Goal: Task Accomplishment & Management: Use online tool/utility

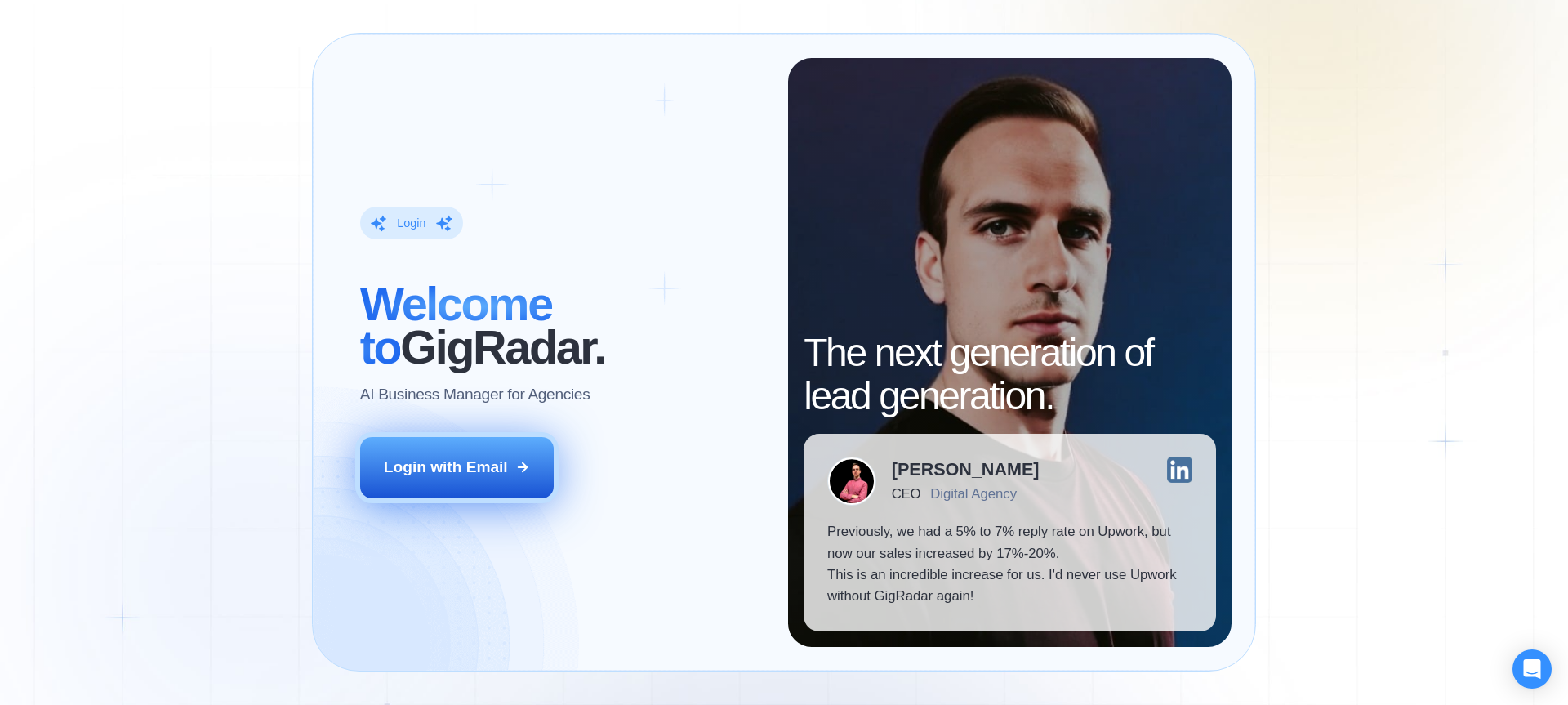
click at [468, 475] on div "Login with Email" at bounding box center [446, 467] width 125 height 21
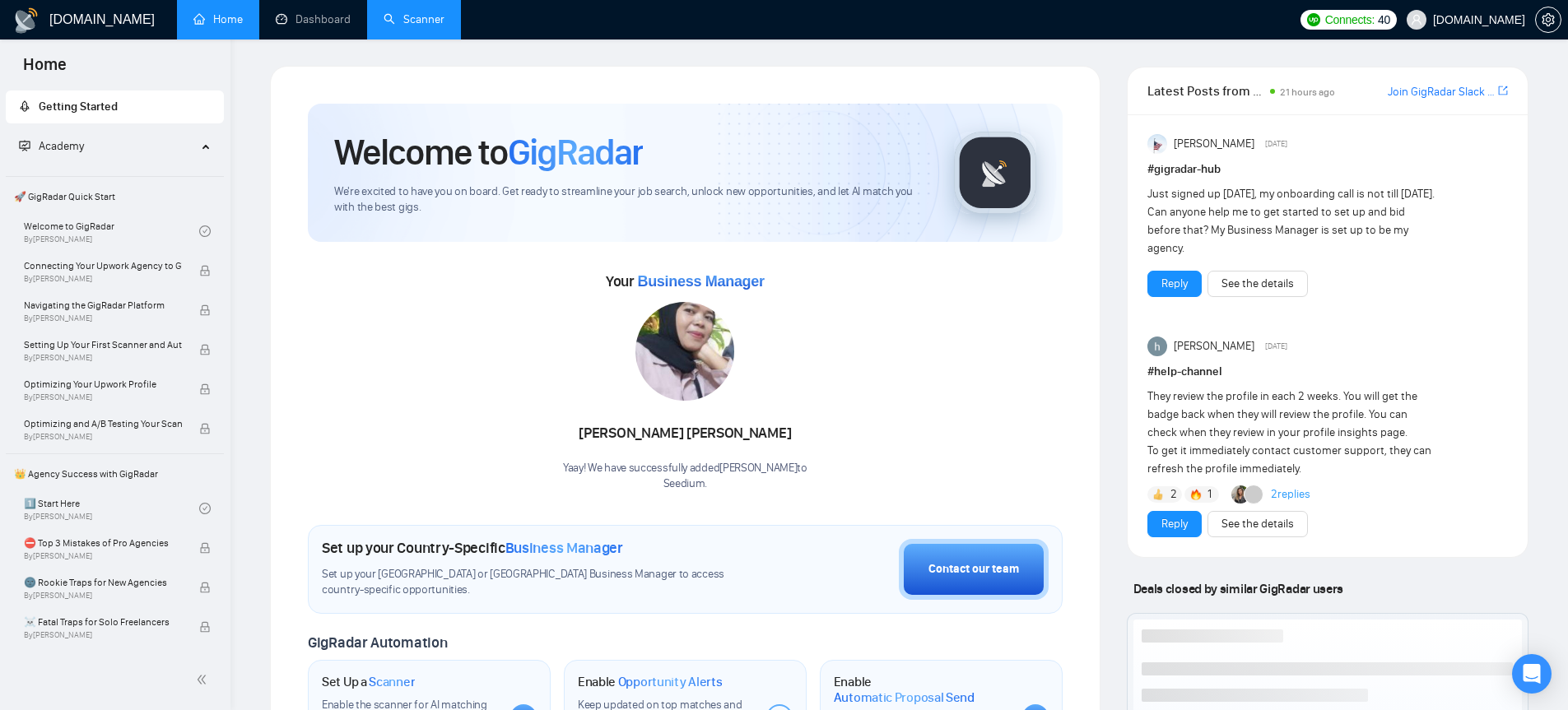
click at [390, 21] on link "Scanner" at bounding box center [414, 19] width 61 height 14
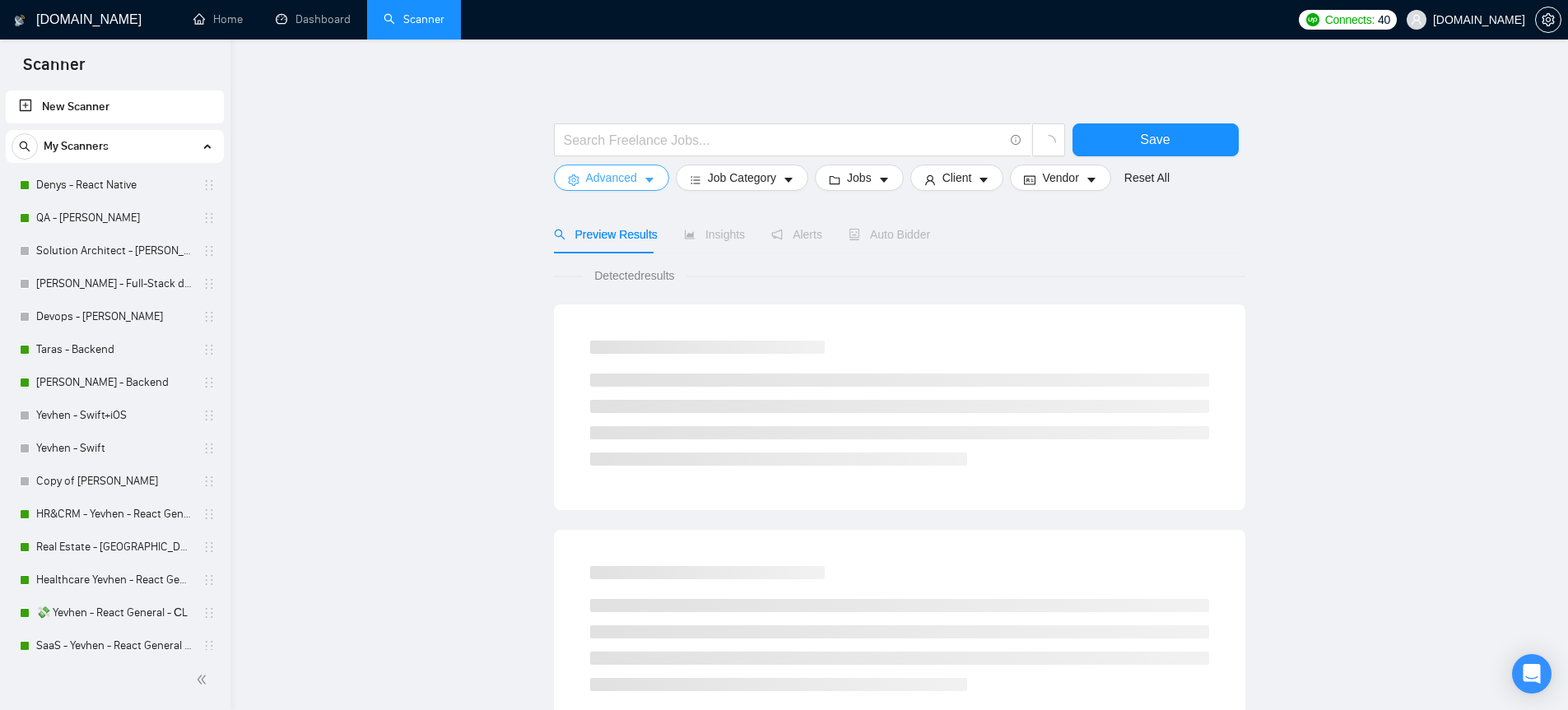
click at [648, 182] on icon "caret-down" at bounding box center [648, 180] width 11 height 11
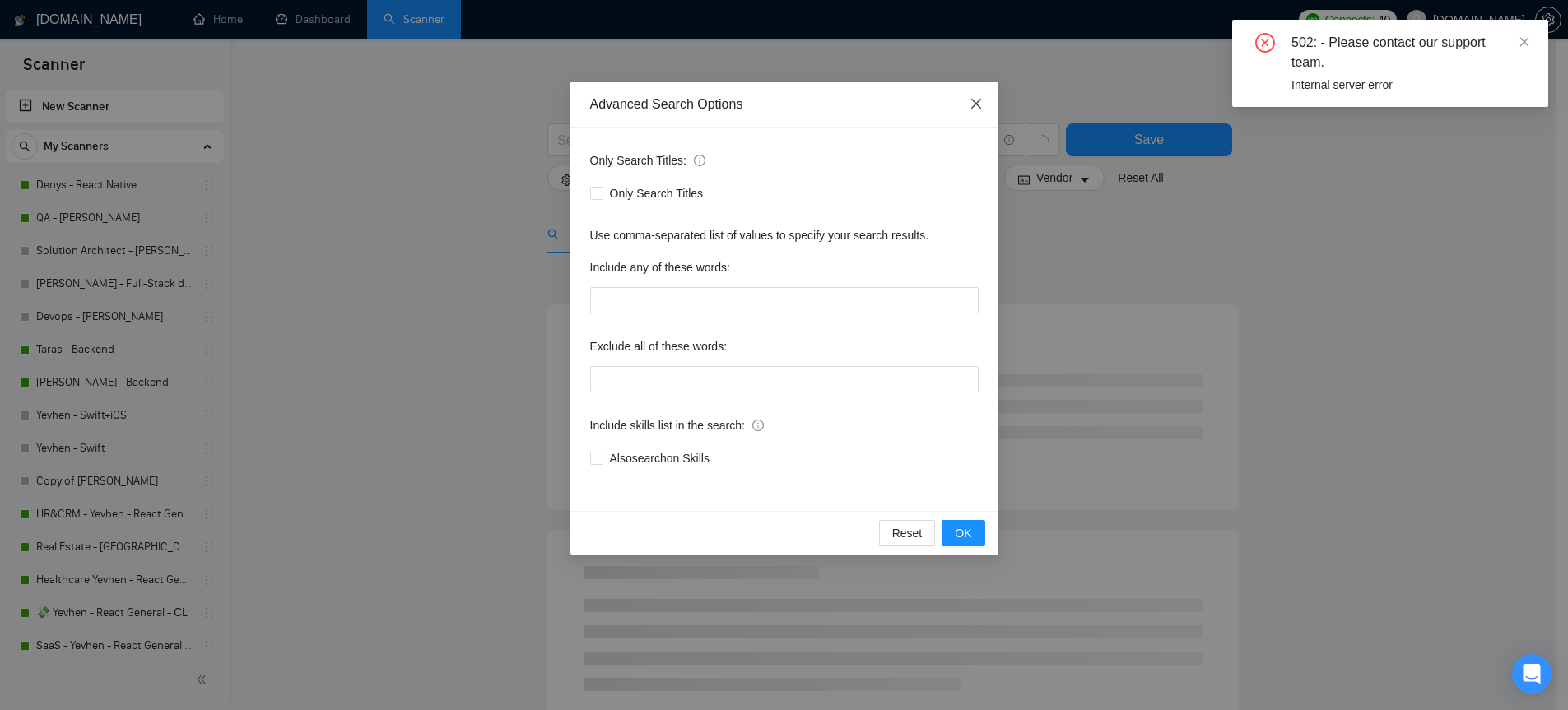
click at [976, 104] on icon "close" at bounding box center [975, 103] width 10 height 10
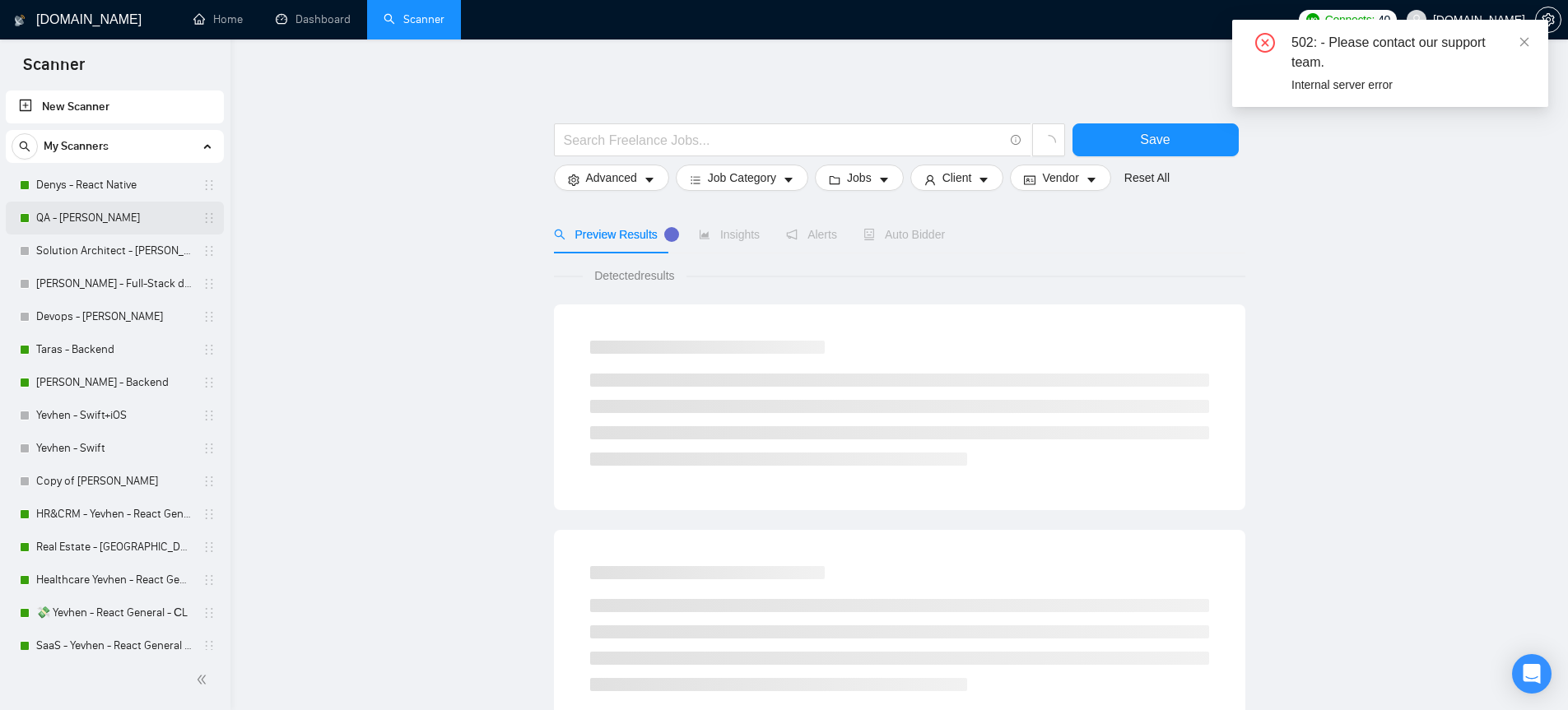
click at [101, 220] on link "QA - [PERSON_NAME]" at bounding box center [114, 218] width 157 height 33
